Goal: Task Accomplishment & Management: Complete application form

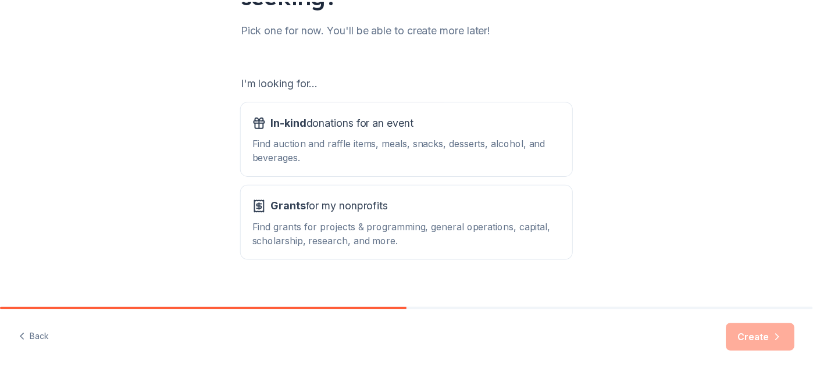
scroll to position [160, 0]
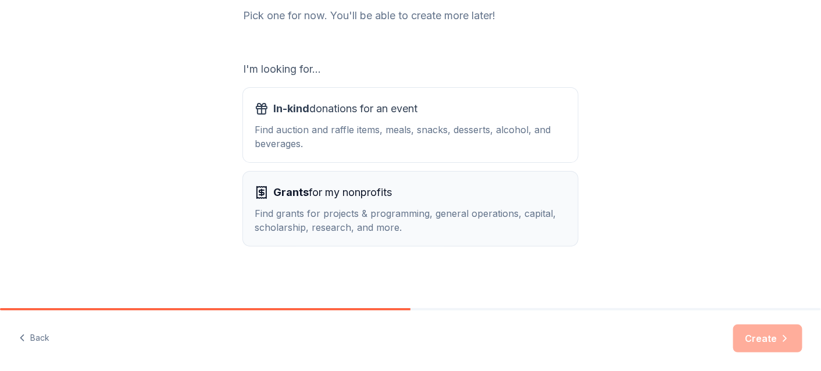
click at [314, 211] on div "Find grants for projects & programming, general operations, capital, scholarshi…" at bounding box center [411, 220] width 312 height 28
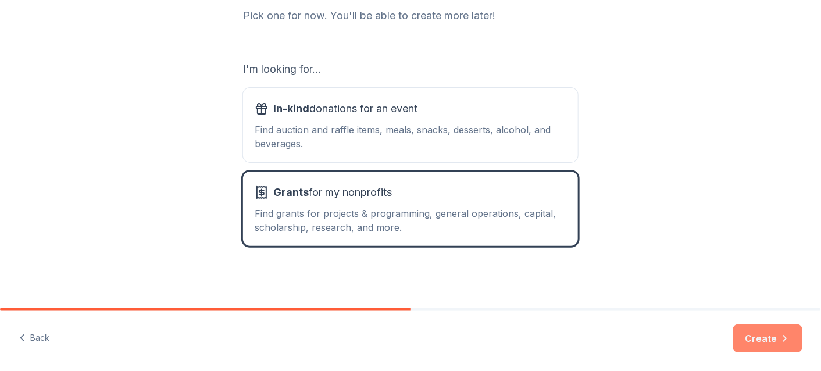
click at [746, 337] on button "Create" at bounding box center [767, 338] width 69 height 28
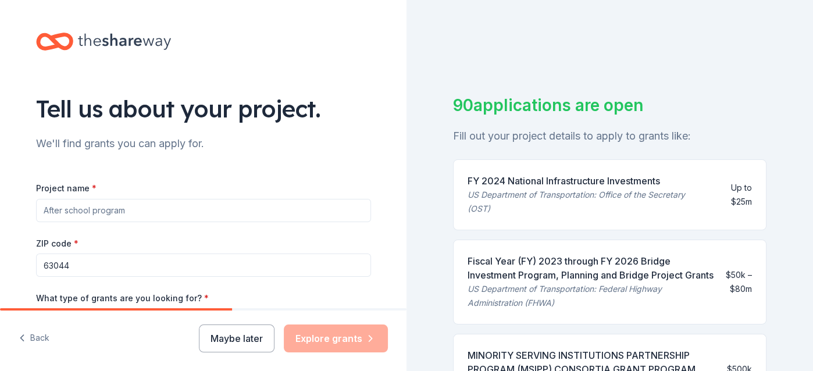
click at [243, 209] on input "Project name *" at bounding box center [203, 210] width 335 height 23
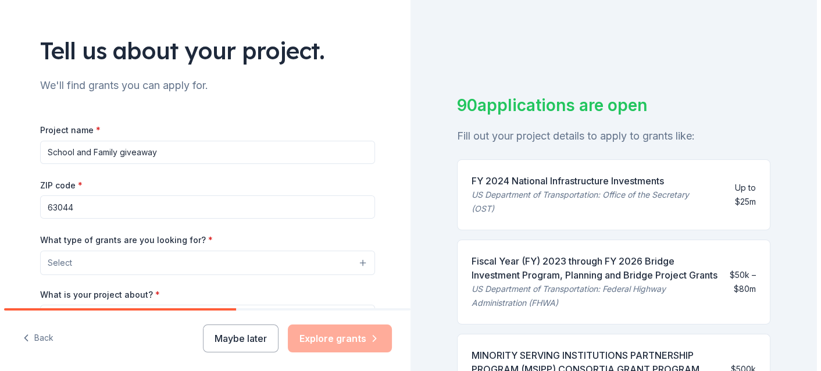
scroll to position [116, 0]
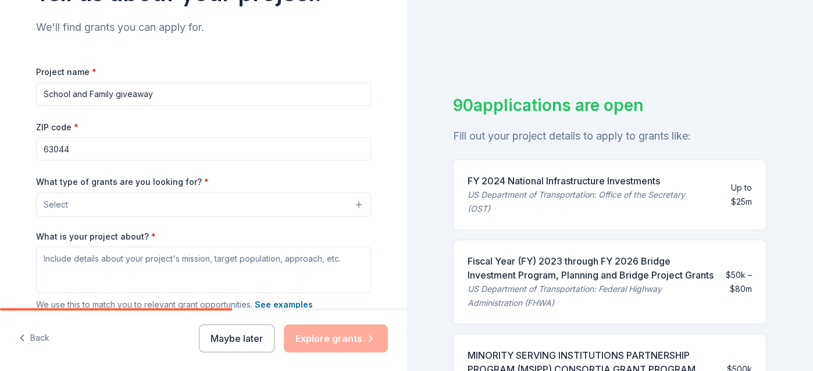
type input "School and Family giveaway"
click at [100, 202] on button "Select" at bounding box center [203, 204] width 335 height 24
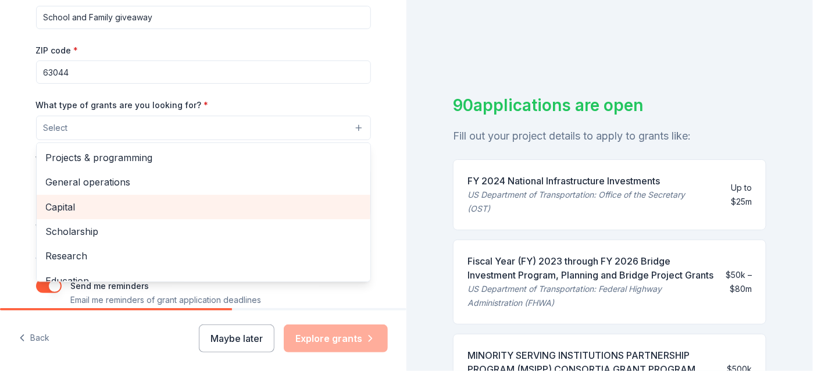
scroll to position [174, 0]
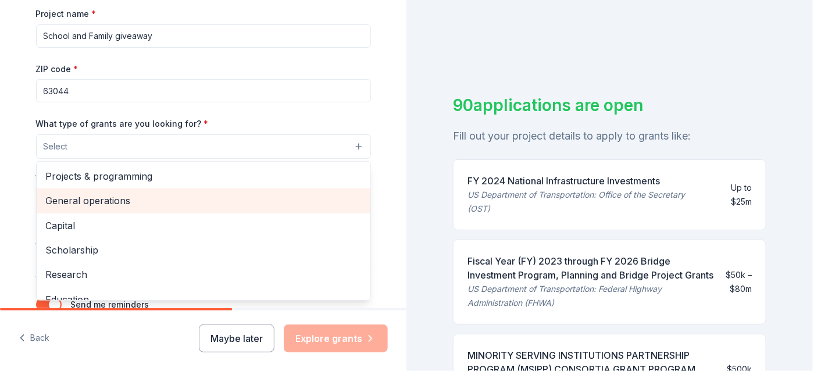
click at [113, 203] on span "General operations" at bounding box center [203, 200] width 315 height 15
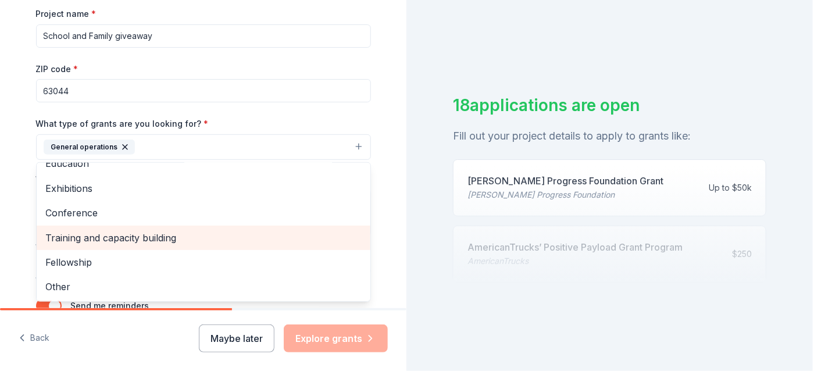
scroll to position [233, 0]
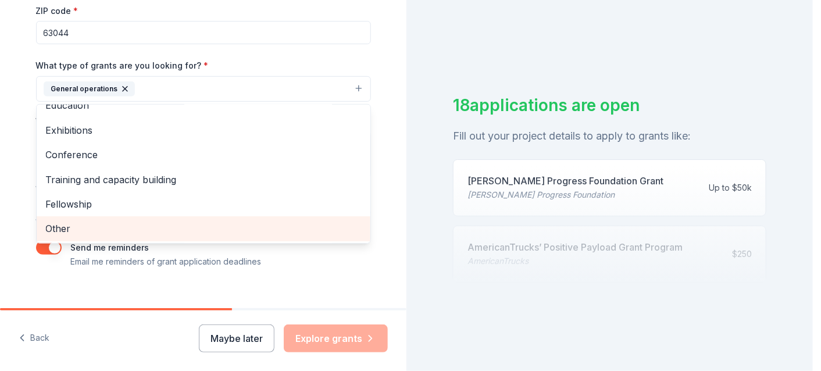
click at [80, 230] on span "Other" at bounding box center [203, 228] width 315 height 15
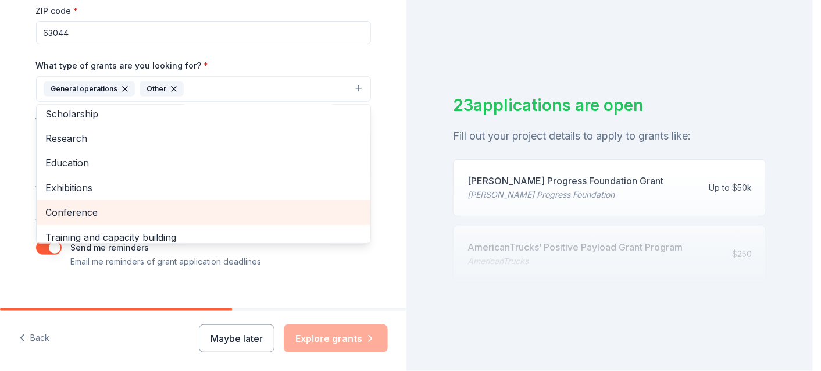
scroll to position [0, 0]
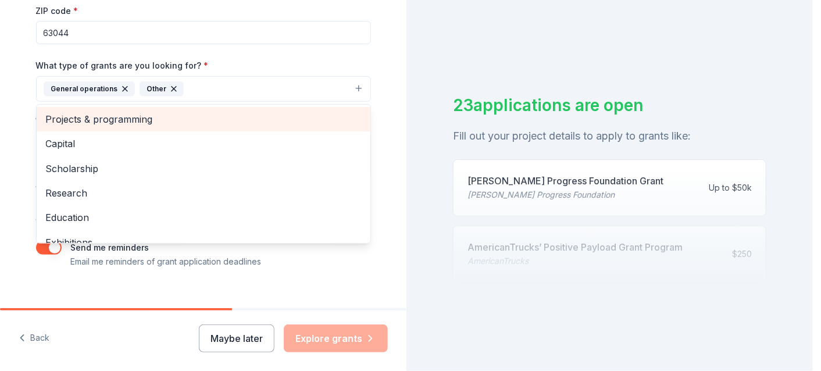
click at [116, 127] on span "Projects & programming" at bounding box center [203, 119] width 315 height 15
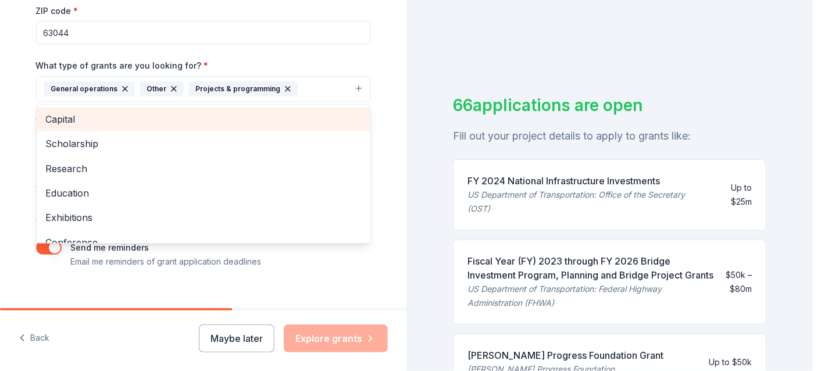
click at [90, 120] on span "Capital" at bounding box center [203, 119] width 315 height 15
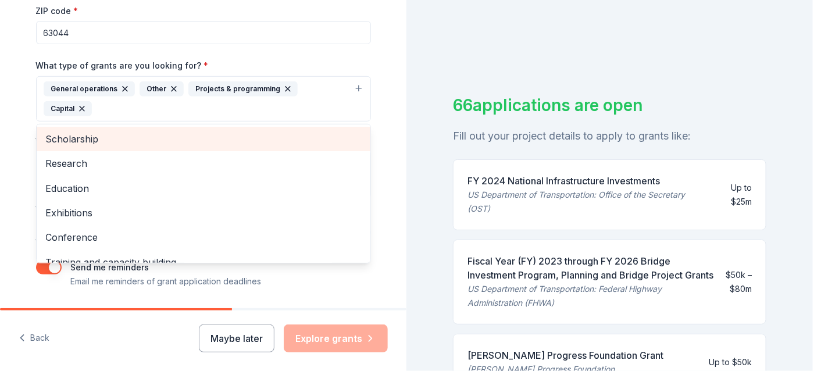
click at [53, 131] on span "Scholarship" at bounding box center [203, 138] width 315 height 15
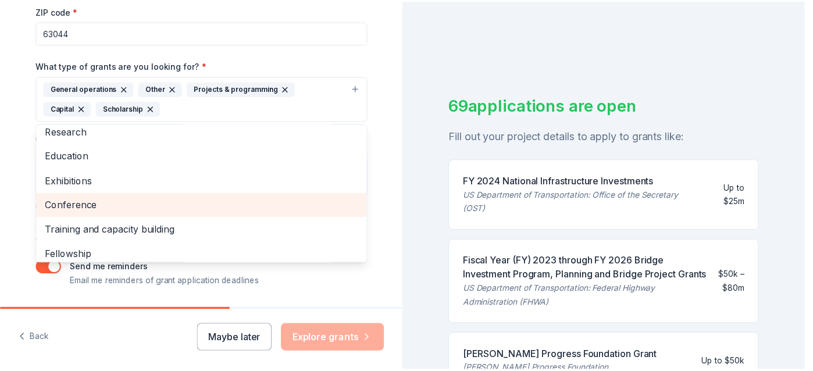
scroll to position [14, 0]
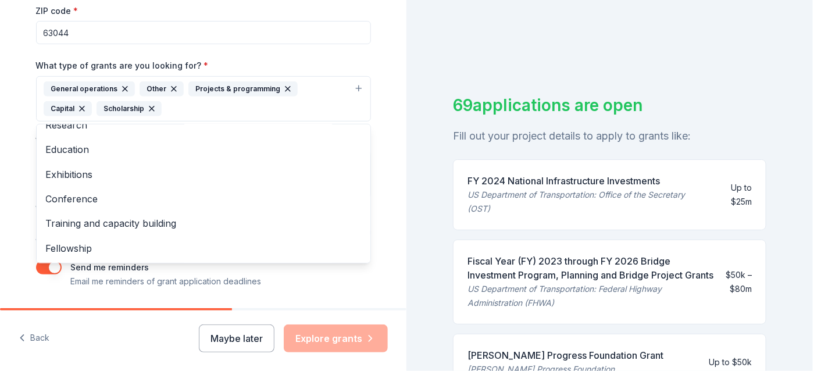
click at [9, 209] on div "Tell us about your project. We'll find grants you can apply for. Project name *…" at bounding box center [203, 55] width 406 height 577
